Goal: Use online tool/utility: Utilize a website feature to perform a specific function

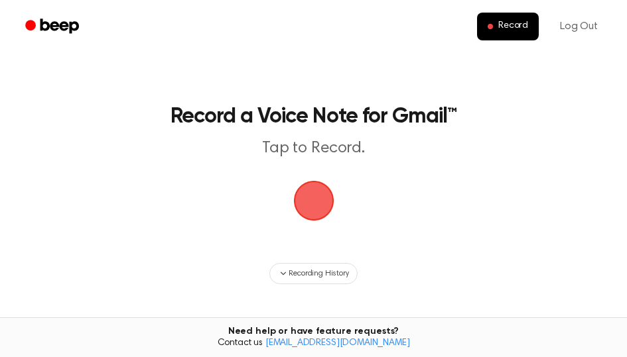
click at [324, 190] on span "button" at bounding box center [313, 200] width 37 height 37
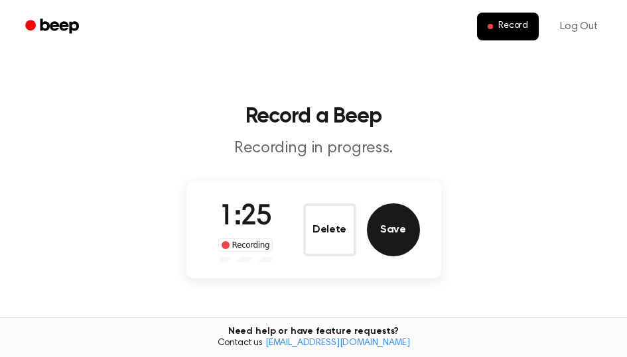
click at [402, 238] on button "Save" at bounding box center [393, 230] width 53 height 53
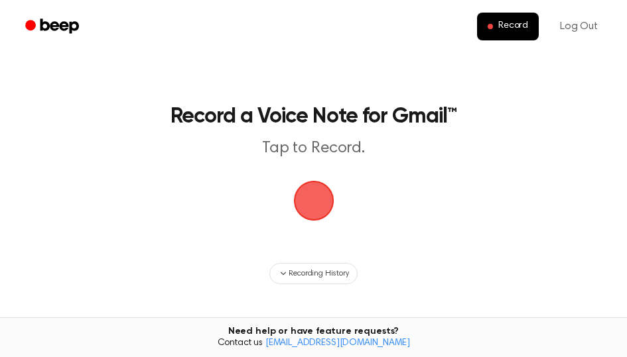
click at [310, 201] on span "button" at bounding box center [313, 201] width 40 height 40
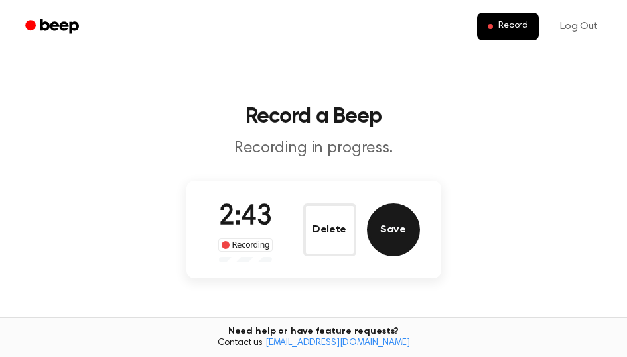
click at [385, 239] on button "Save" at bounding box center [393, 230] width 53 height 53
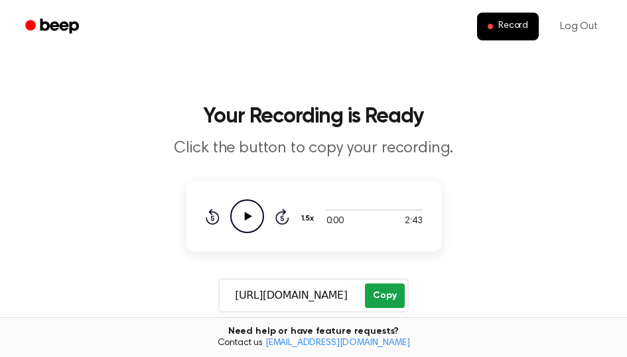
click at [389, 297] on button "Copy" at bounding box center [384, 296] width 39 height 25
